Goal: Find specific page/section: Find specific page/section

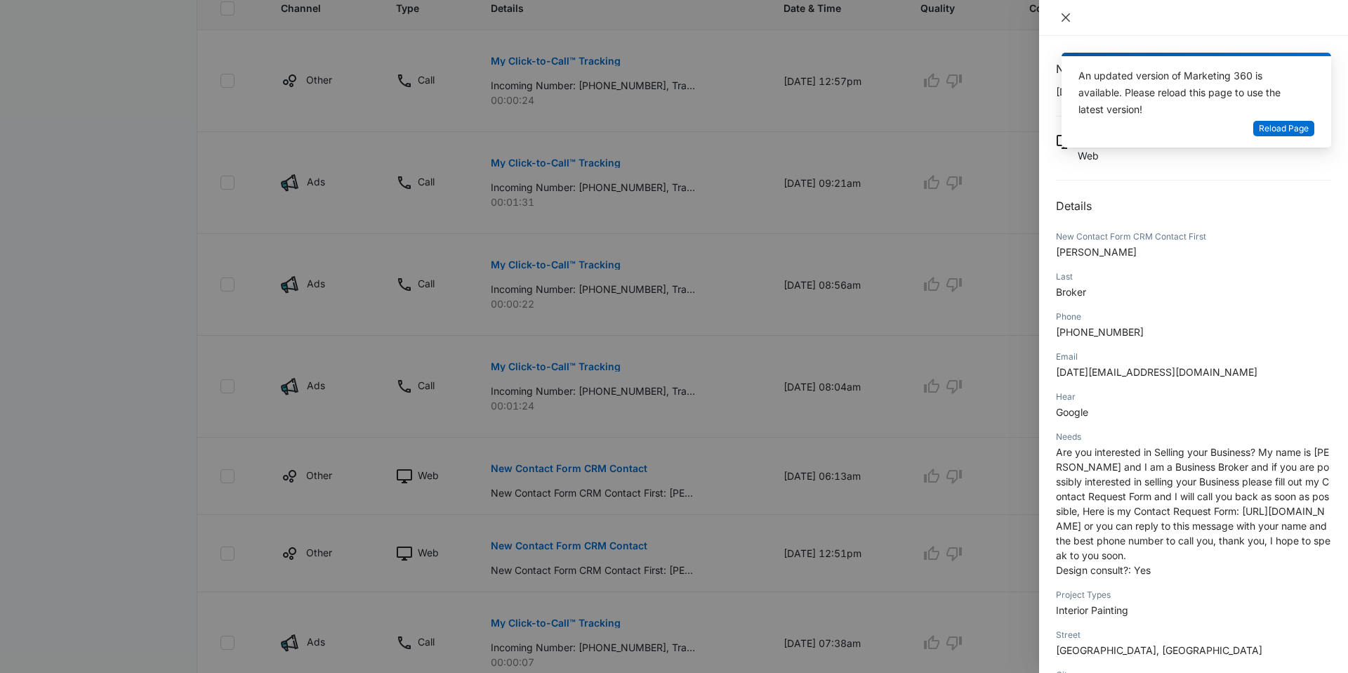
click at [1060, 14] on icon "close" at bounding box center [1065, 17] width 11 height 11
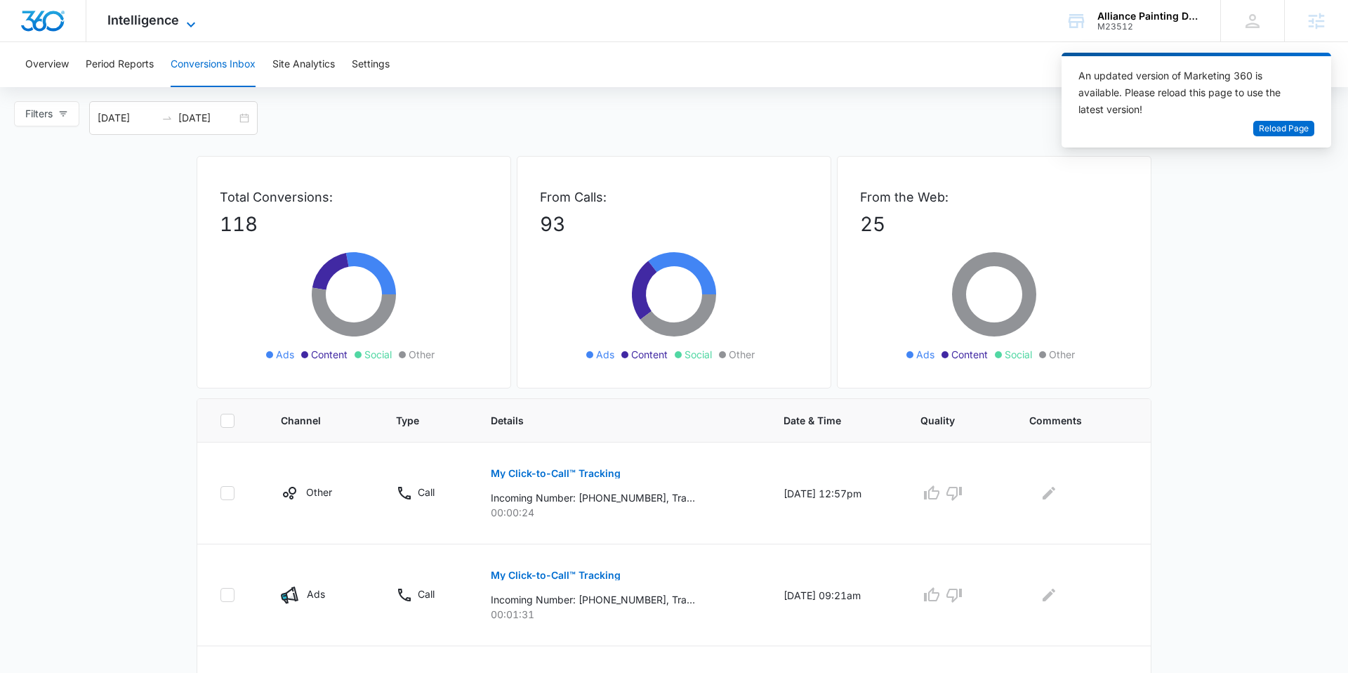
click at [171, 21] on span "Intelligence" at bounding box center [143, 20] width 72 height 15
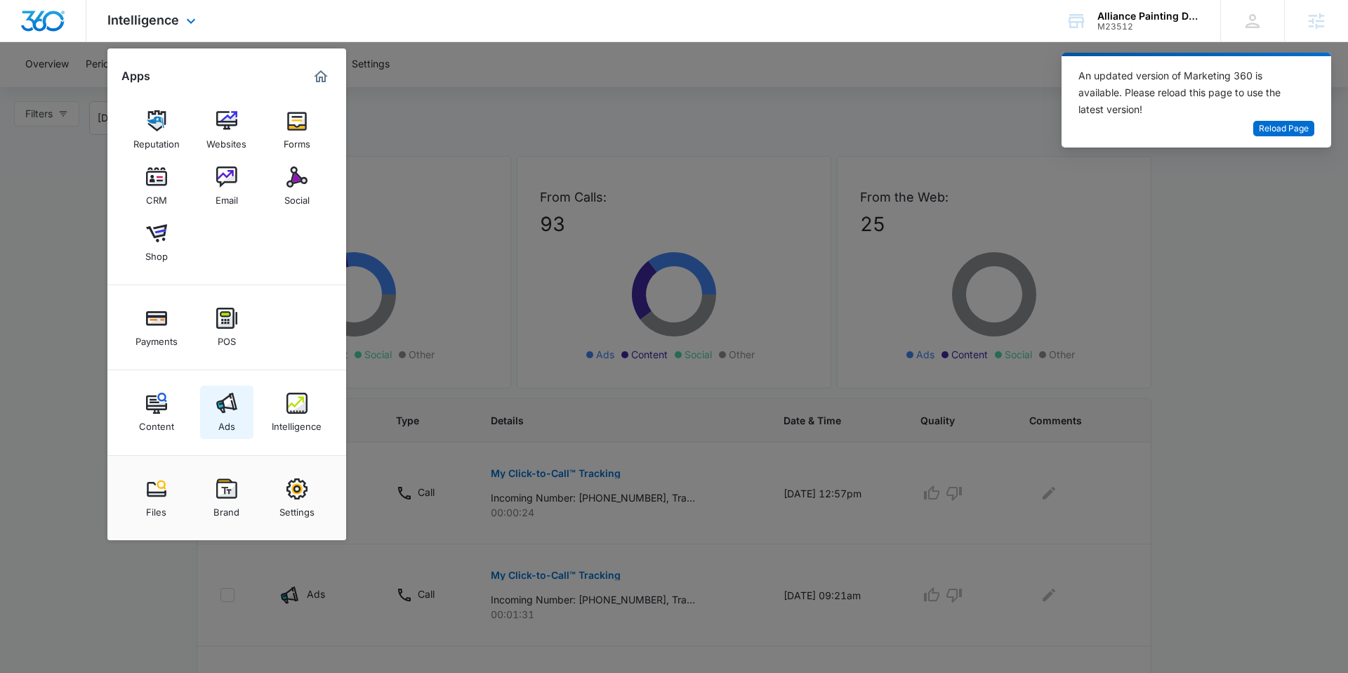
click at [239, 408] on link "Ads" at bounding box center [226, 411] width 53 height 53
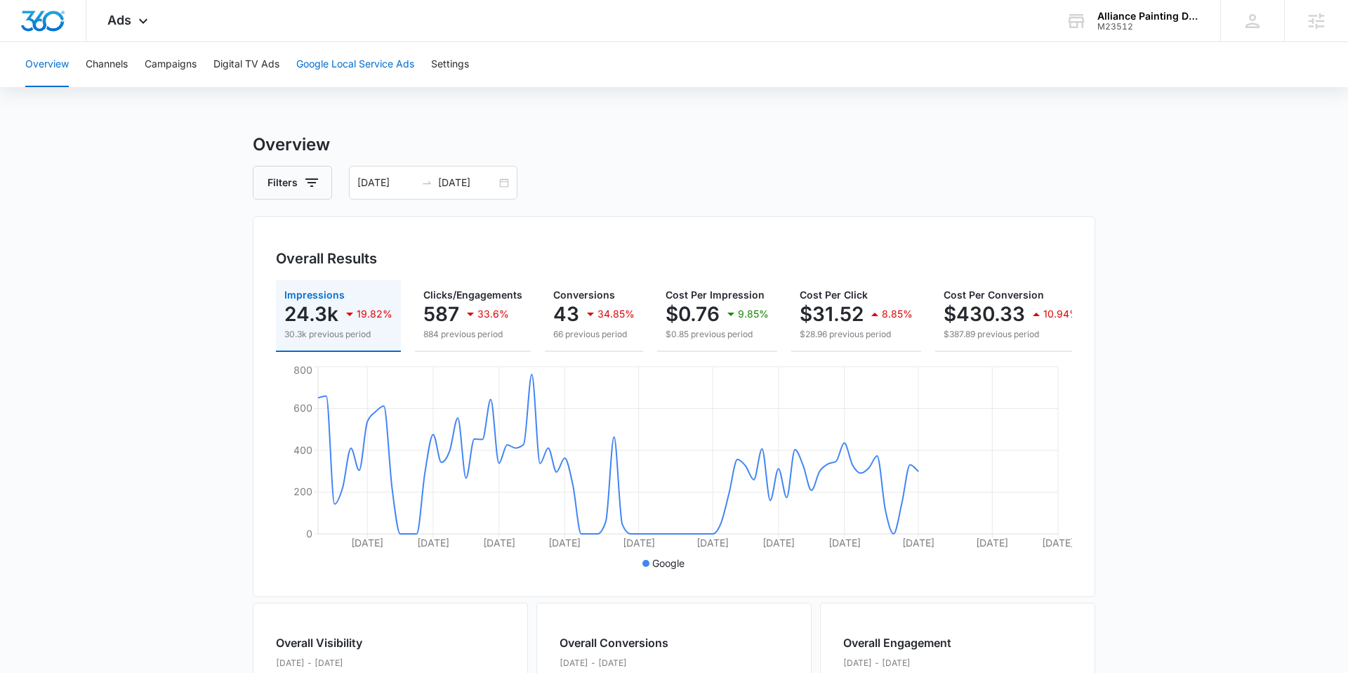
click at [376, 74] on button "Google Local Service Ads" at bounding box center [355, 64] width 118 height 45
